Goal: Transaction & Acquisition: Purchase product/service

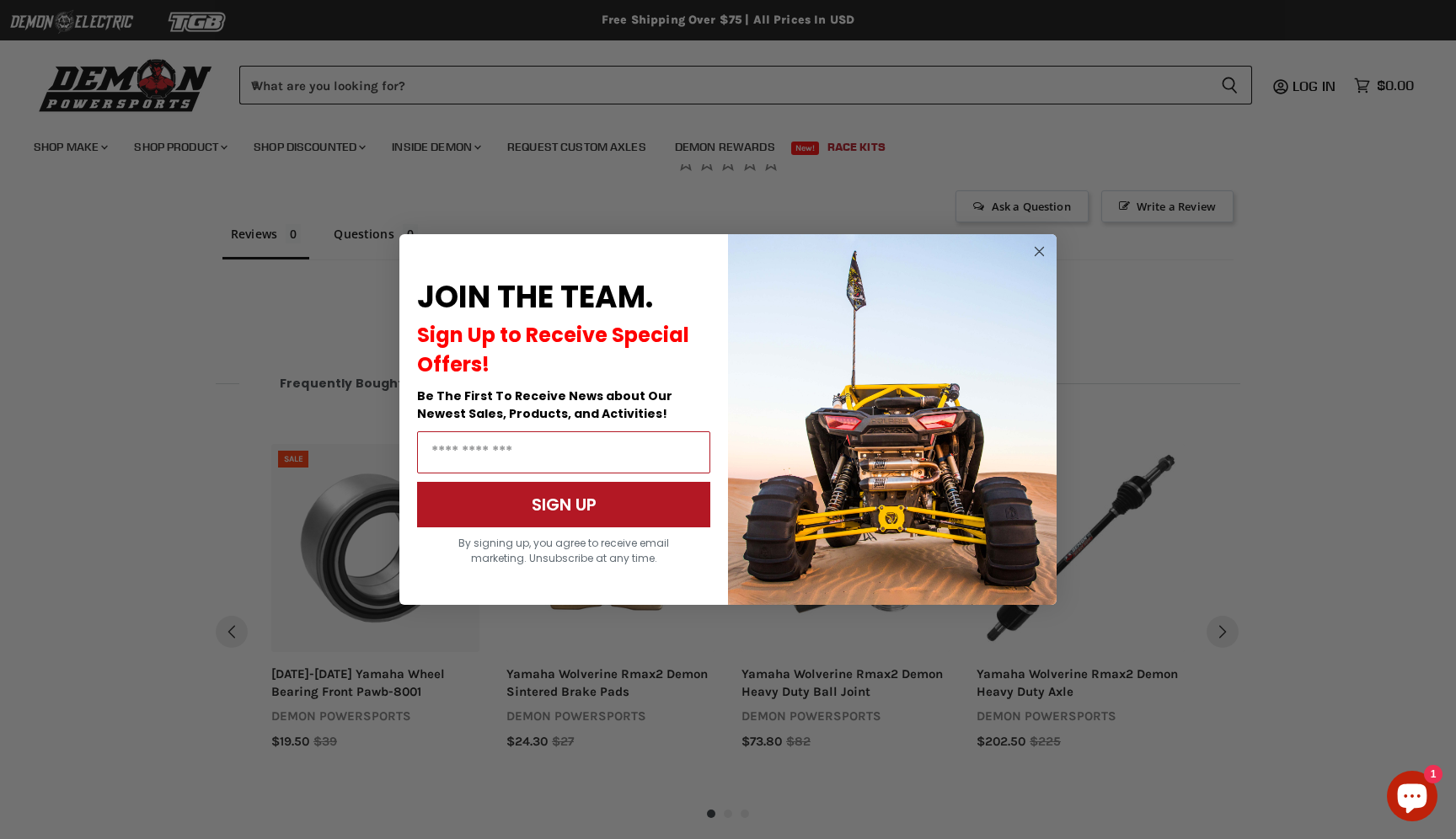
scroll to position [1119, 0]
